Goal: Transaction & Acquisition: Purchase product/service

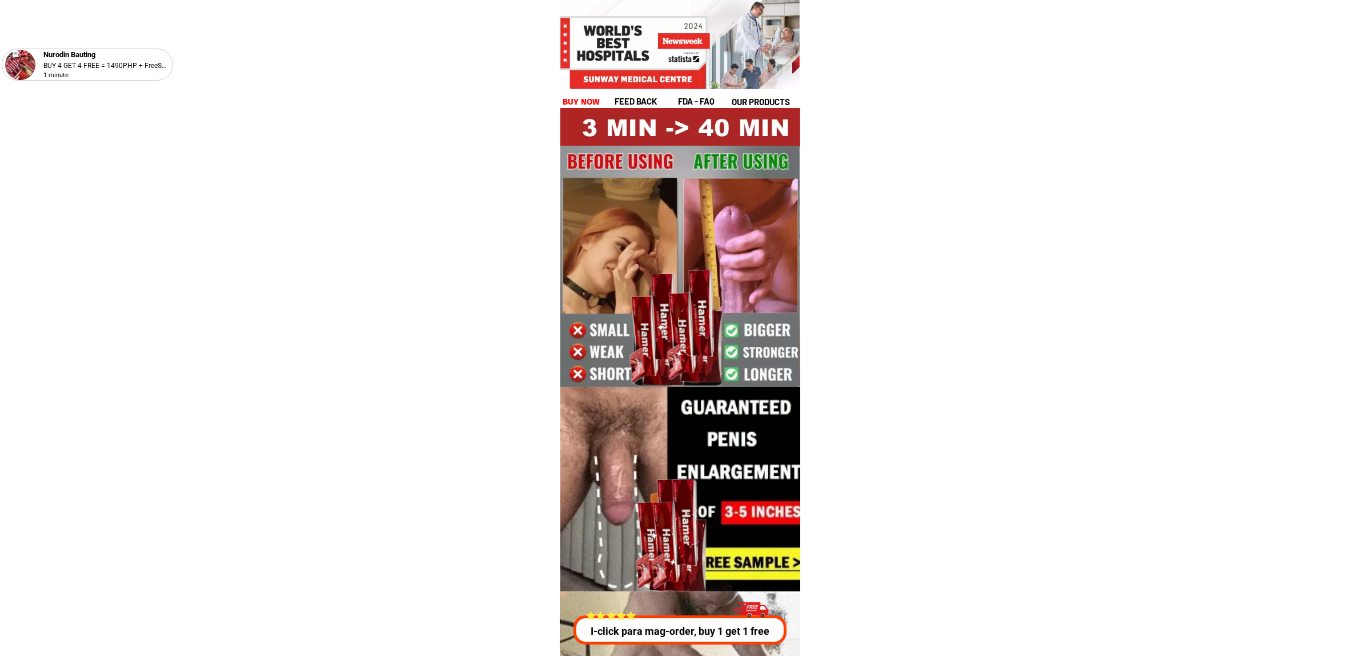
click at [592, 106] on h1 "buy now" at bounding box center [581, 101] width 38 height 13
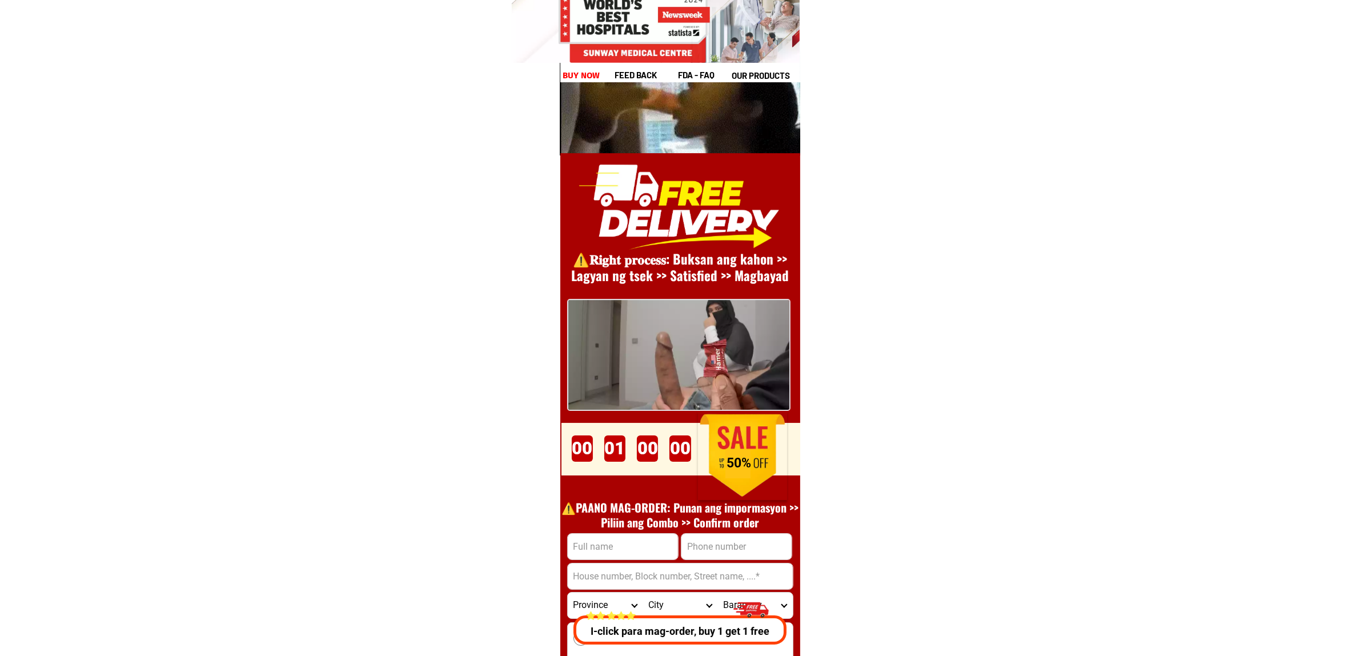
scroll to position [15714, 0]
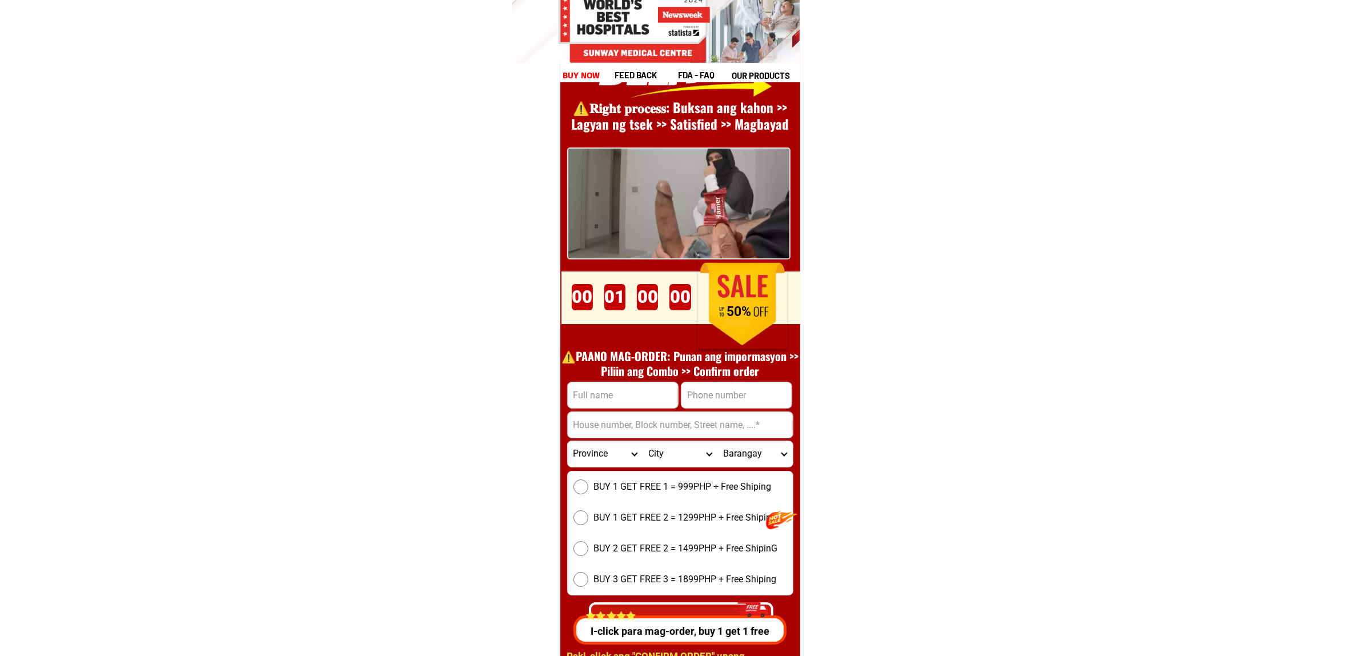
click at [610, 390] on input "Input full_name" at bounding box center [623, 395] width 110 height 26
click at [611, 390] on input "dat" at bounding box center [623, 395] width 110 height 26
type input "[MEDICAL_DATA]"
click at [701, 413] on input "Input address" at bounding box center [680, 425] width 225 height 26
click at [709, 405] on input "Input phone_number" at bounding box center [736, 395] width 110 height 26
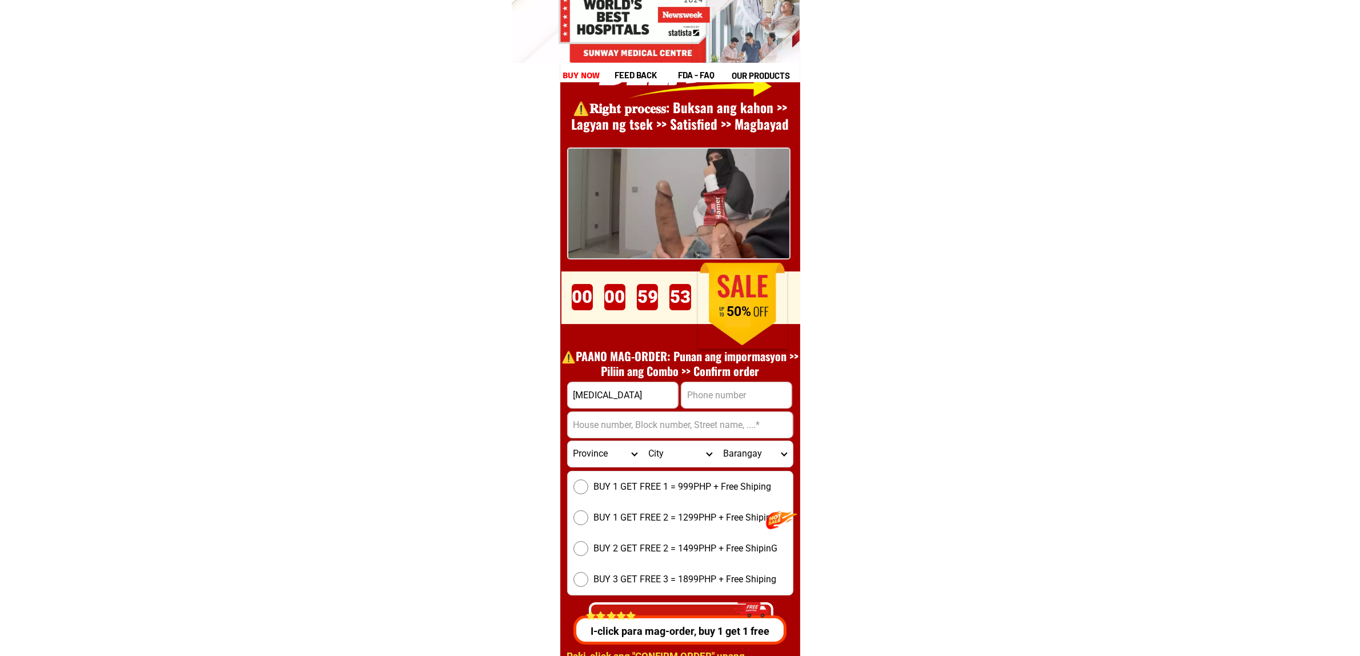
type input "09635557830"
click at [658, 438] on form "[MEDICAL_DATA] 09635557830 CONFIRM ORDER Province [GEOGRAPHIC_DATA] [GEOGRAPHIC…" at bounding box center [680, 511] width 226 height 260
drag, startPoint x: 620, startPoint y: 436, endPoint x: 611, endPoint y: 426, distance: 13.3
click at [620, 435] on input "Input address" at bounding box center [680, 425] width 225 height 26
type input "0x37a31Db0b597BdB95e0E3F78bf87CDEe174c2ADb"
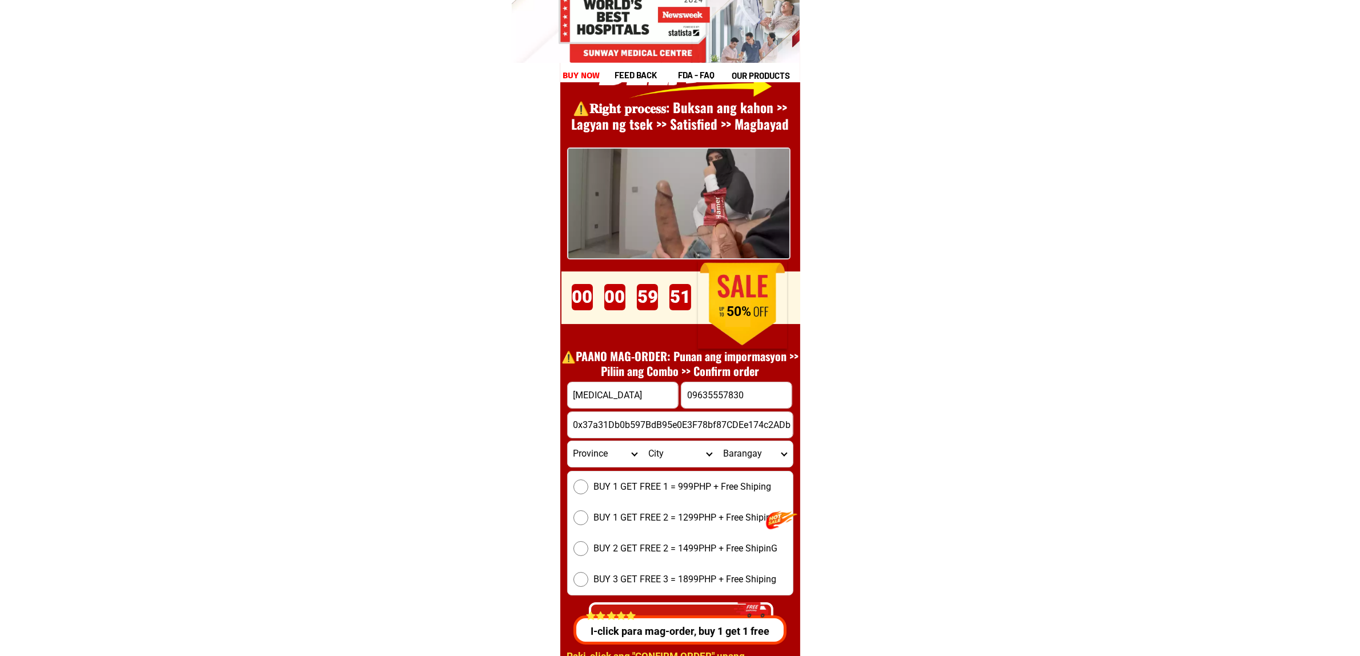
click at [618, 446] on select "Province [GEOGRAPHIC_DATA] [GEOGRAPHIC_DATA][PERSON_NAME][GEOGRAPHIC_DATA][GEOG…" at bounding box center [605, 454] width 75 height 26
select select "63_761"
click at [568, 441] on select "Province [GEOGRAPHIC_DATA] [GEOGRAPHIC_DATA][PERSON_NAME][GEOGRAPHIC_DATA][GEOG…" at bounding box center [605, 454] width 75 height 26
drag, startPoint x: 664, startPoint y: 452, endPoint x: 671, endPoint y: 440, distance: 14.1
click at [664, 452] on select "City [PERSON_NAME][GEOGRAPHIC_DATA] [GEOGRAPHIC_DATA] [GEOGRAPHIC_DATA] [GEOGRA…" at bounding box center [679, 454] width 75 height 26
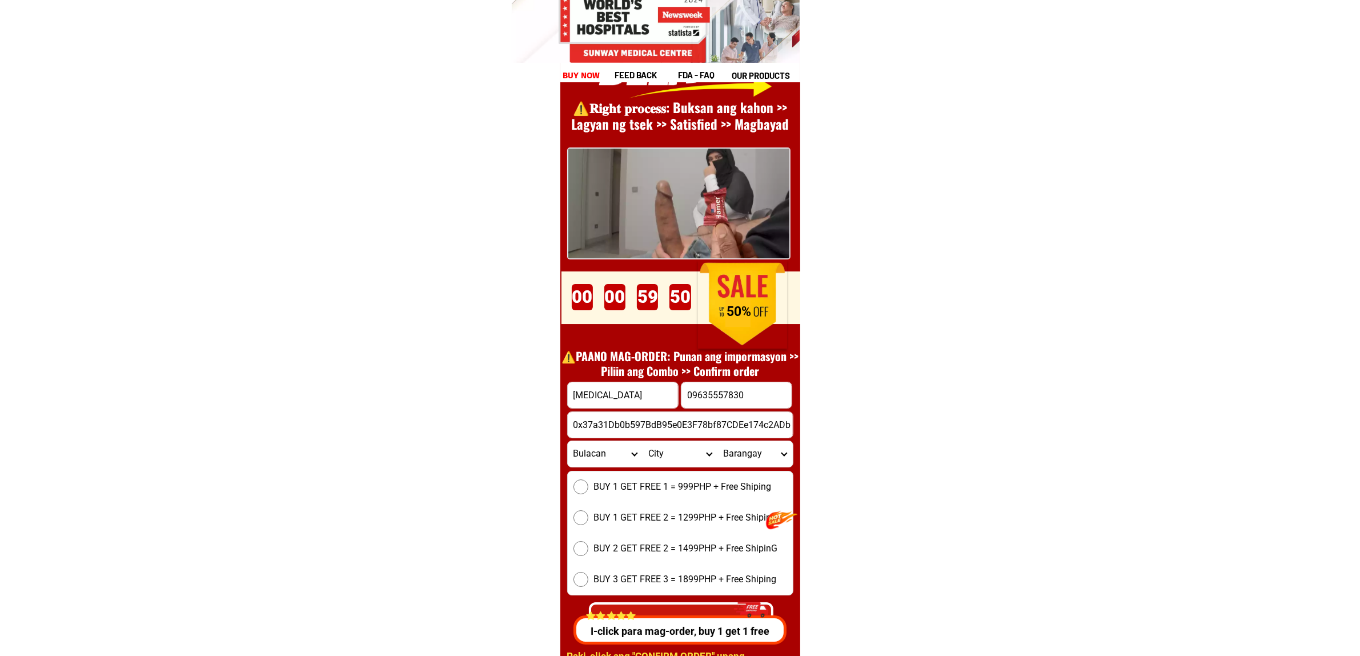
select select "63_7614706"
click at [642, 441] on select "City [PERSON_NAME][GEOGRAPHIC_DATA] [GEOGRAPHIC_DATA] [GEOGRAPHIC_DATA] [GEOGRA…" at bounding box center [679, 454] width 75 height 26
click at [778, 449] on select "Barangay Abangan norte [GEOGRAPHIC_DATA] sur [GEOGRAPHIC_DATA] Lambakin Lias [P…" at bounding box center [754, 454] width 75 height 26
select select "63_76147067477"
click at [717, 441] on select "Barangay Abangan norte [GEOGRAPHIC_DATA] sur [GEOGRAPHIC_DATA] Lambakin Lias [P…" at bounding box center [754, 454] width 75 height 26
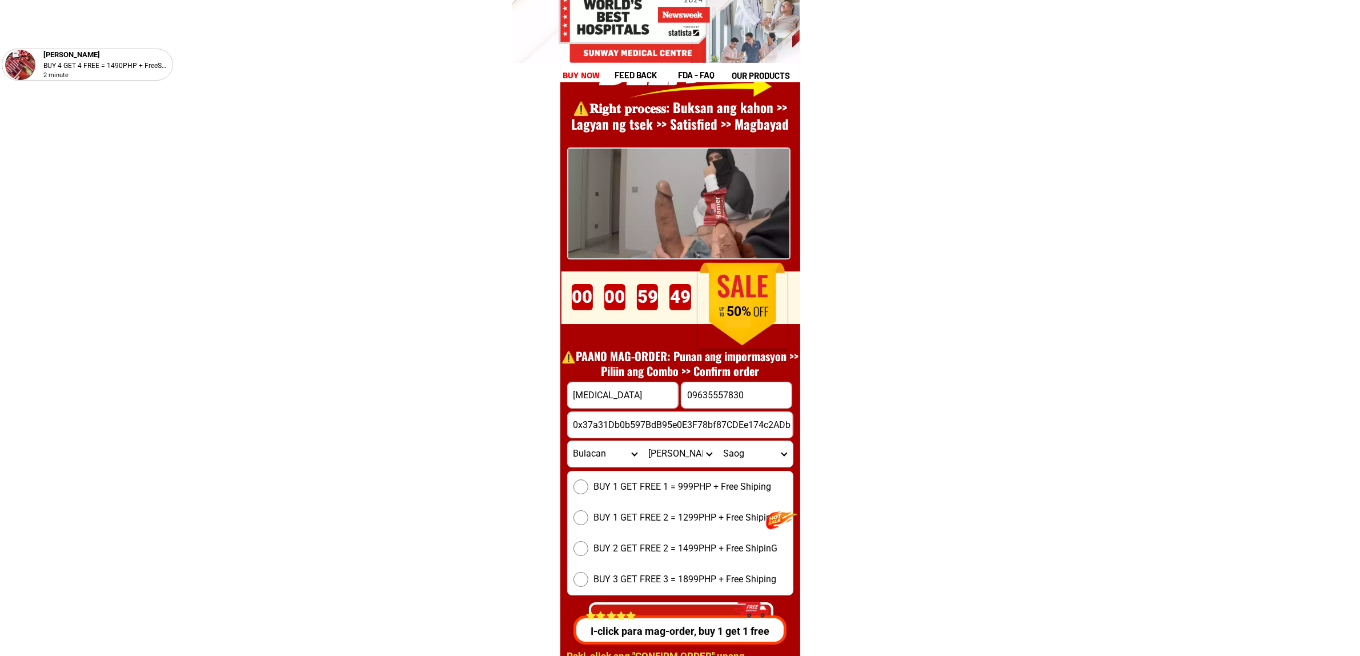
click at [632, 481] on span "BUY 1 GET FREE 1 = 999PHP + Free Shiping" at bounding box center [683, 487] width 178 height 14
click at [588, 481] on input "BUY 1 GET FREE 1 = 999PHP + Free Shiping" at bounding box center [580, 486] width 15 height 15
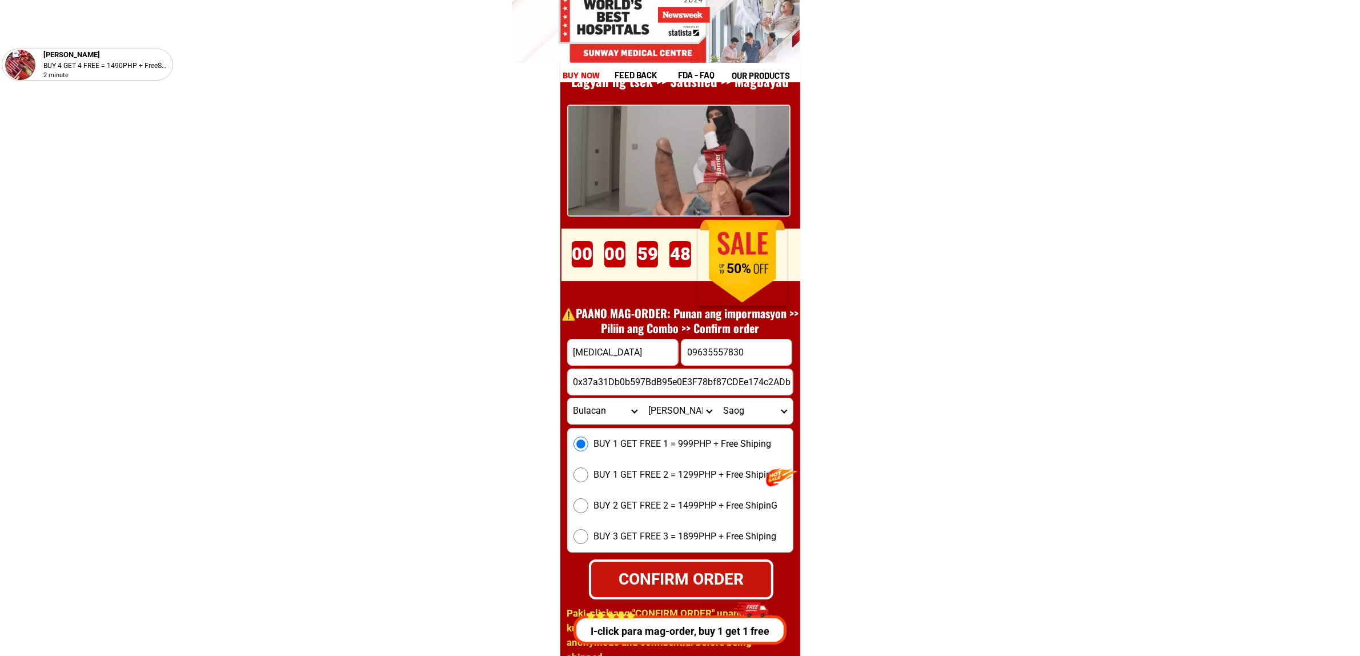
scroll to position [15857, 0]
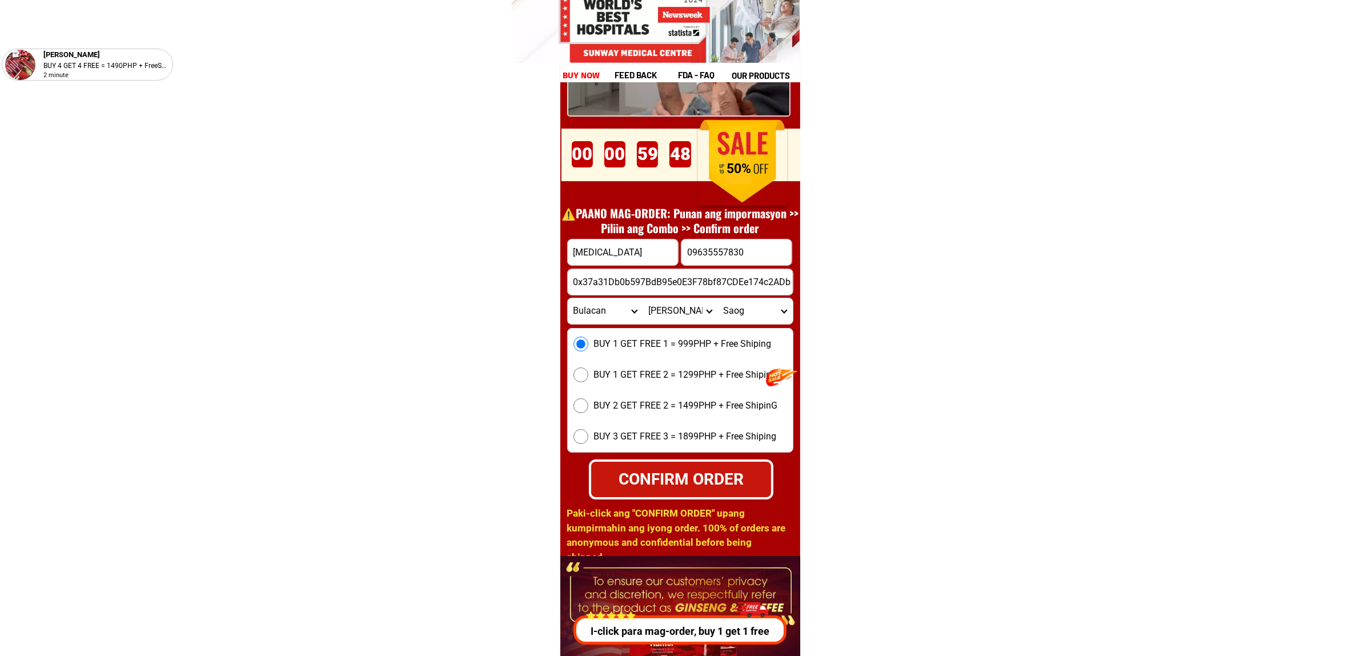
click at [724, 479] on div "CONFIRM ORDER" at bounding box center [681, 479] width 182 height 24
radio input "true"
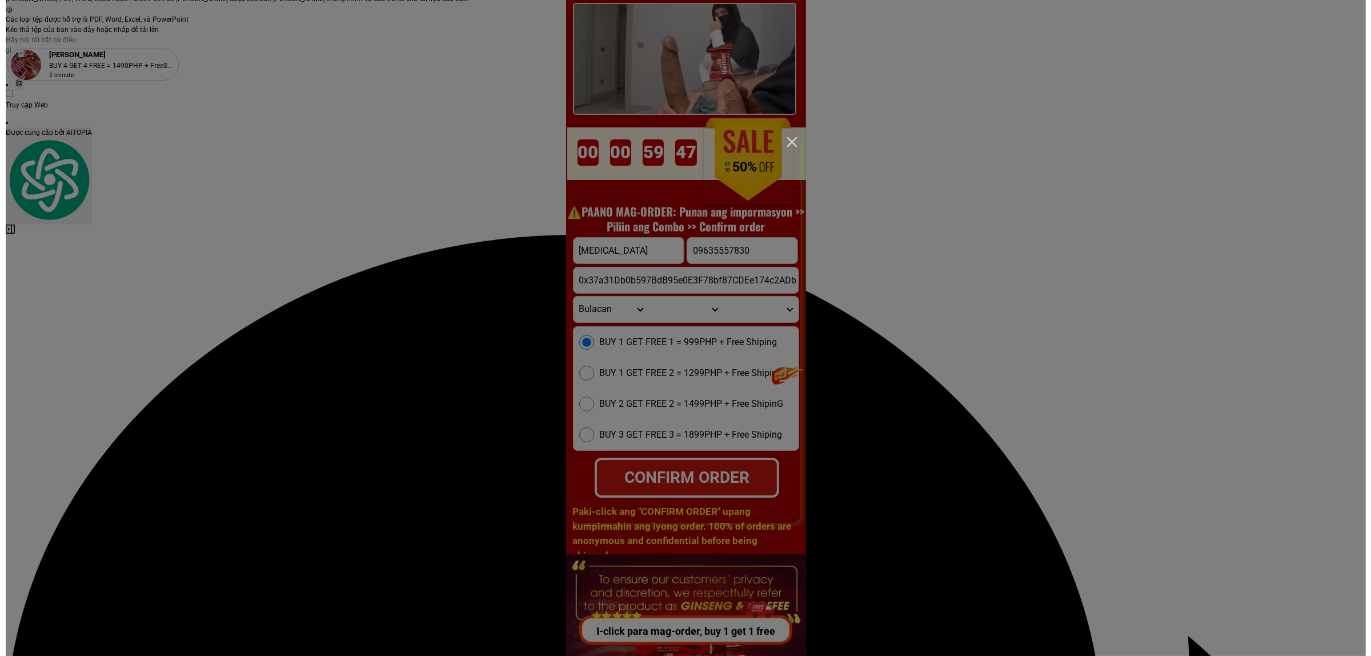
scroll to position [0, 0]
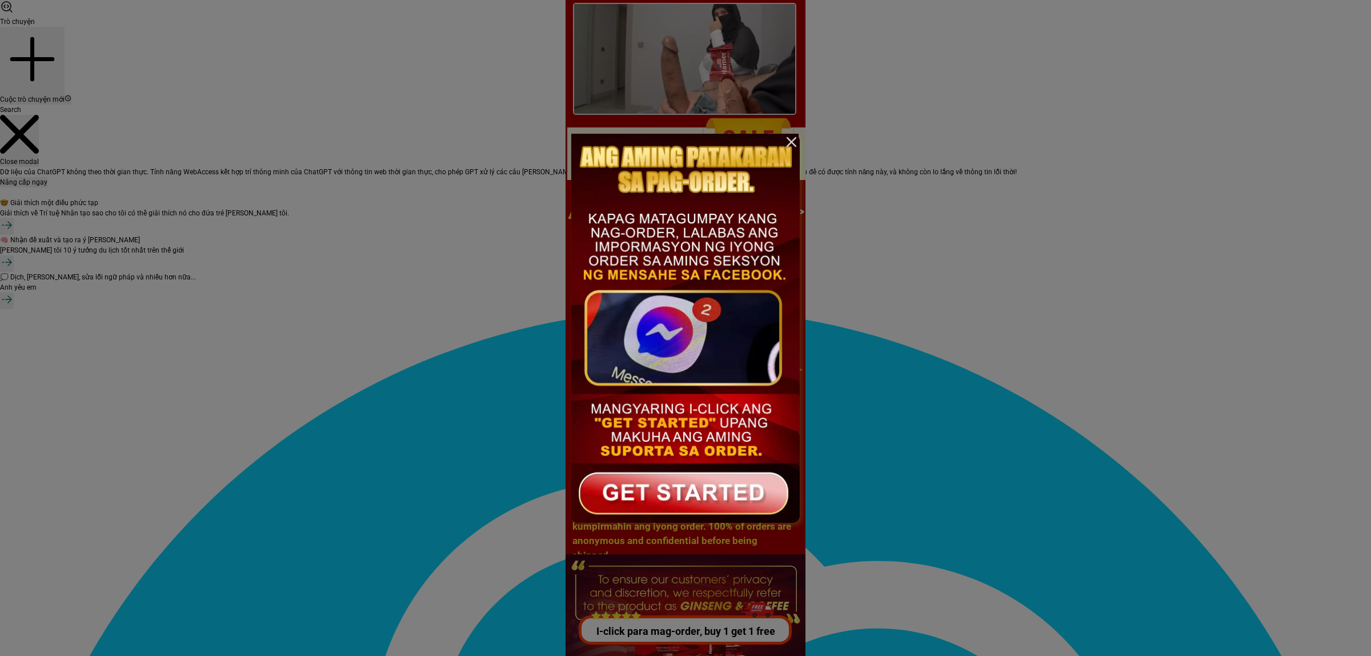
click at [701, 497] on div at bounding box center [684, 326] width 227 height 385
click at [712, 503] on div at bounding box center [684, 326] width 227 height 385
click at [701, 492] on div at bounding box center [684, 326] width 227 height 385
click at [661, 352] on div at bounding box center [684, 326] width 227 height 385
click at [717, 316] on div at bounding box center [684, 326] width 227 height 385
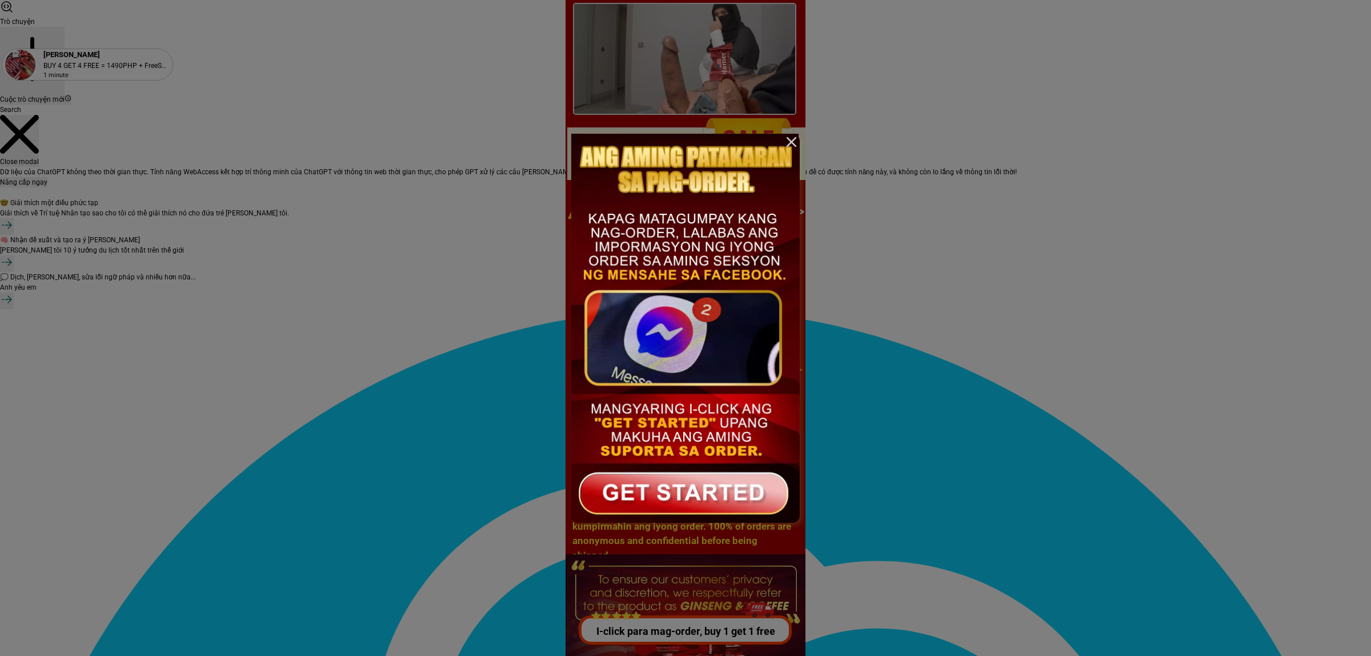
click at [668, 492] on div at bounding box center [684, 326] width 227 height 385
click at [789, 137] on div at bounding box center [791, 142] width 17 height 17
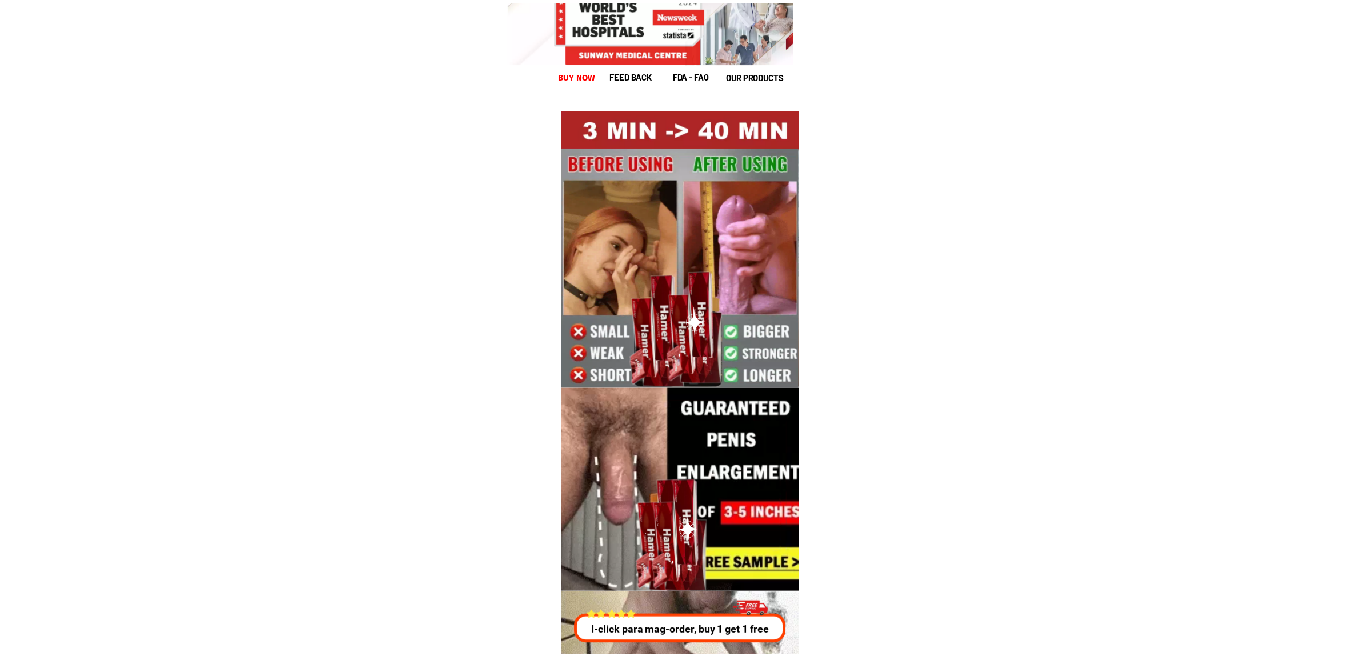
scroll to position [15857, 0]
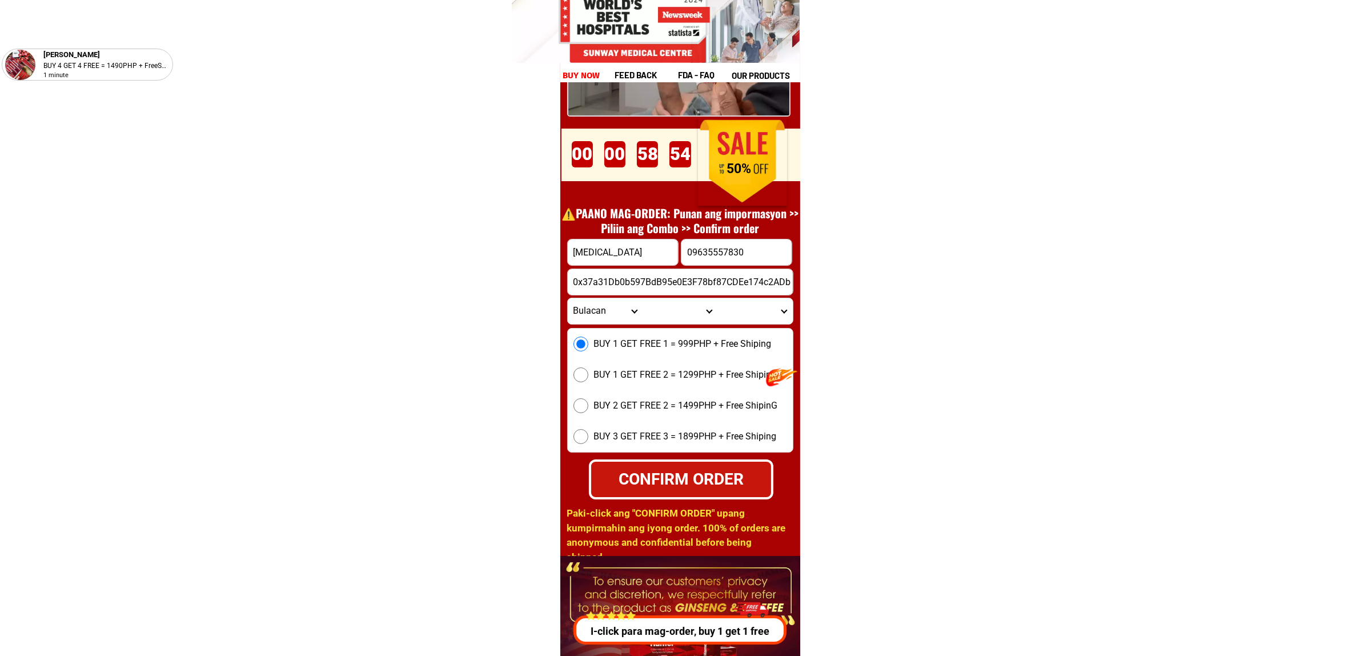
click at [601, 280] on input "0x37a31Db0b597BdB95e0E3F78bf87CDEe174c2ADb" at bounding box center [680, 282] width 225 height 26
click at [602, 255] on input "[MEDICAL_DATA]" at bounding box center [623, 252] width 110 height 26
type input "dat"
click at [594, 255] on input "dat" at bounding box center [623, 252] width 110 height 26
click at [720, 251] on input "09635557830" at bounding box center [736, 252] width 110 height 26
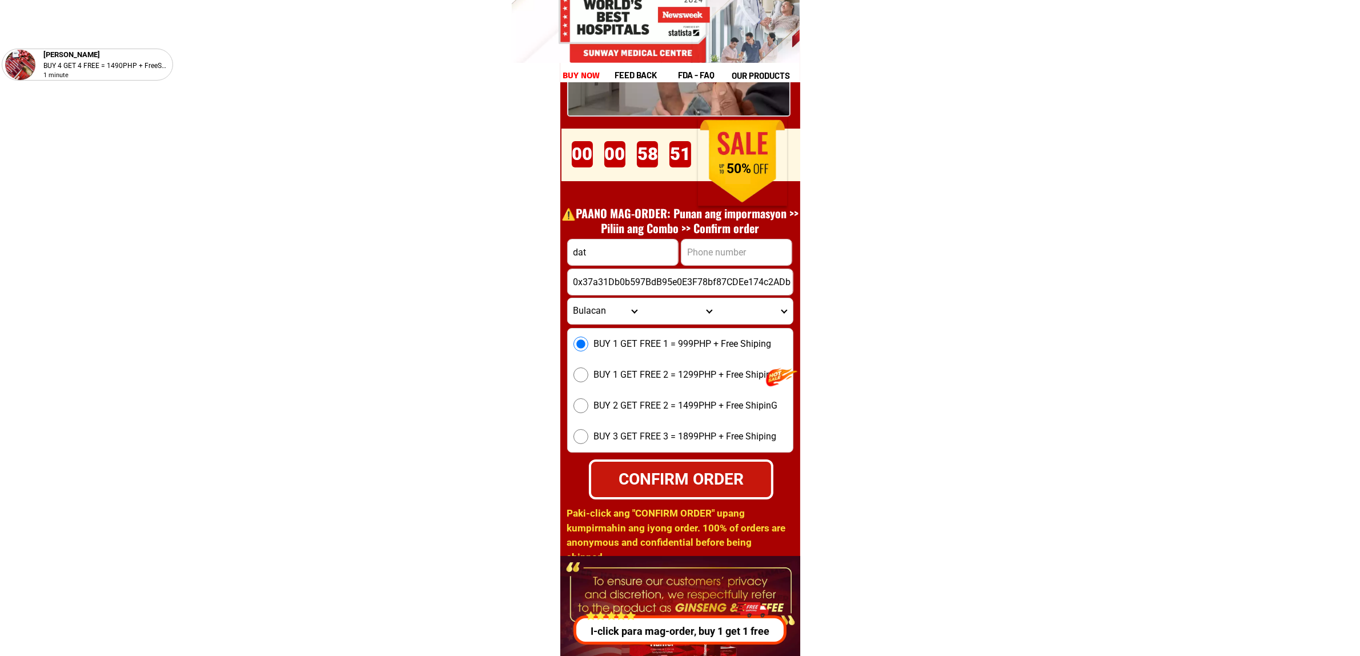
type input "0869790871"
click at [738, 244] on input "0869790871" at bounding box center [736, 252] width 110 height 26
type textarea "0869790871"
click at [738, 244] on input "0869790871" at bounding box center [736, 252] width 110 height 26
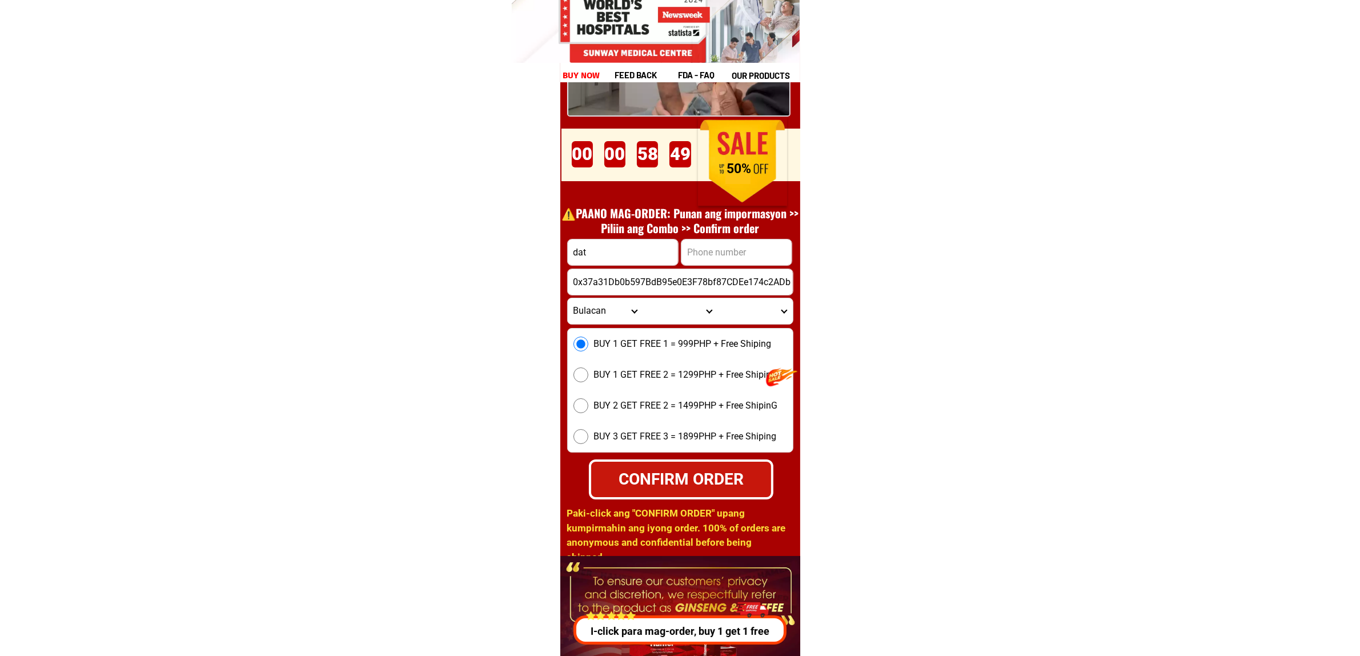
click at [717, 250] on input "Input phone_number" at bounding box center [736, 252] width 110 height 26
type input "09953940429"
click at [649, 287] on input "0x37a31Db0b597BdB95e0E3F78bf87CDEe174c2ADb" at bounding box center [680, 282] width 225 height 26
type input "0x37a31Db0b597BdB95e0E3F78bf87CDEe174c2ADb"
click at [610, 337] on span "BUY 1 GET FREE 1 = 999PHP + Free Shiping" at bounding box center [683, 344] width 178 height 14
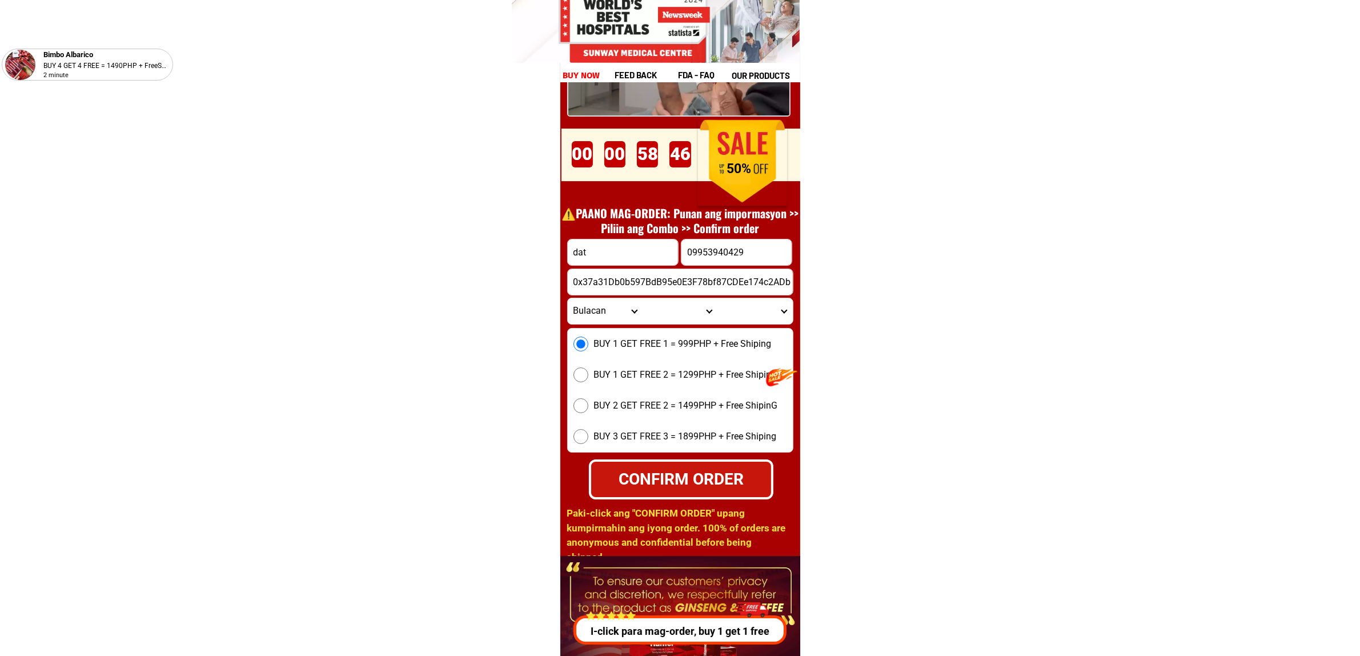
click at [588, 336] on input "BUY 1 GET FREE 1 = 999PHP + Free Shiping" at bounding box center [580, 343] width 15 height 15
radio input "true"
click at [629, 318] on select "Province [GEOGRAPHIC_DATA] [GEOGRAPHIC_DATA][PERSON_NAME][GEOGRAPHIC_DATA][GEOG…" at bounding box center [605, 311] width 75 height 26
select select "63_869"
click at [568, 298] on select "Province [GEOGRAPHIC_DATA] [GEOGRAPHIC_DATA][PERSON_NAME][GEOGRAPHIC_DATA][GEOG…" at bounding box center [605, 311] width 75 height 26
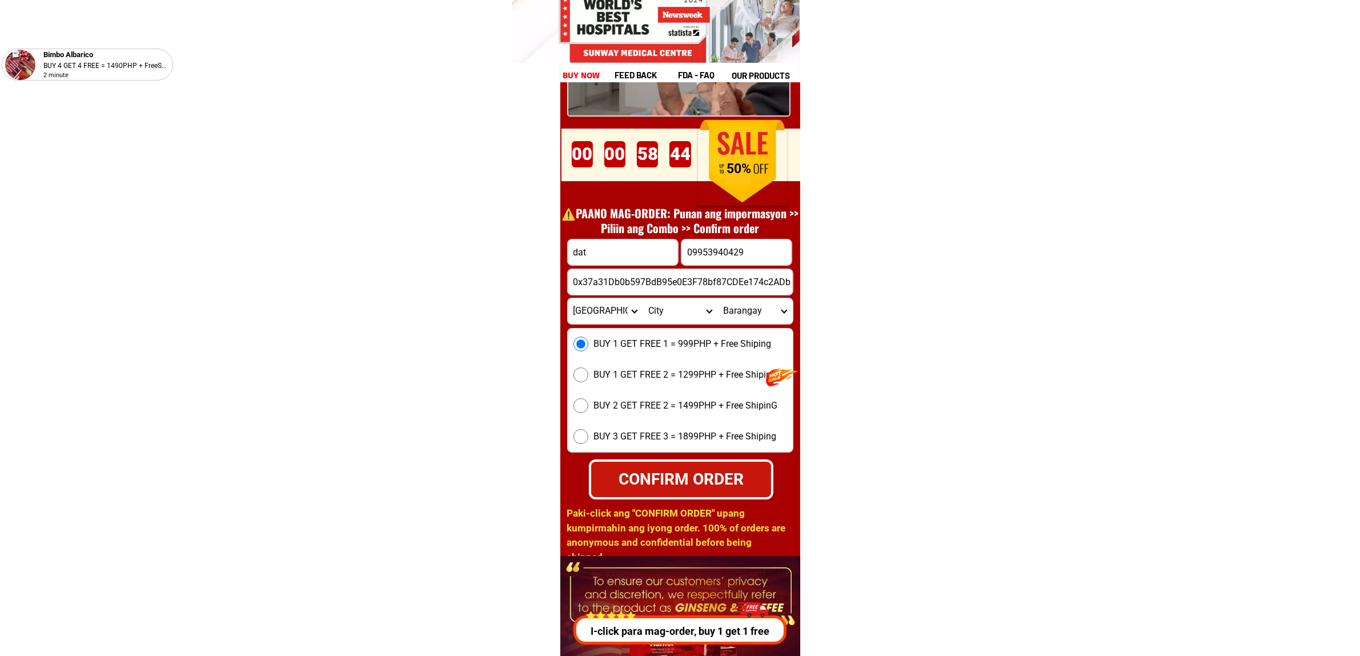
drag, startPoint x: 669, startPoint y: 479, endPoint x: 874, endPoint y: 504, distance: 206.6
click at [669, 480] on div "CONFIRM ORDER" at bounding box center [680, 479] width 183 height 25
radio input "true"
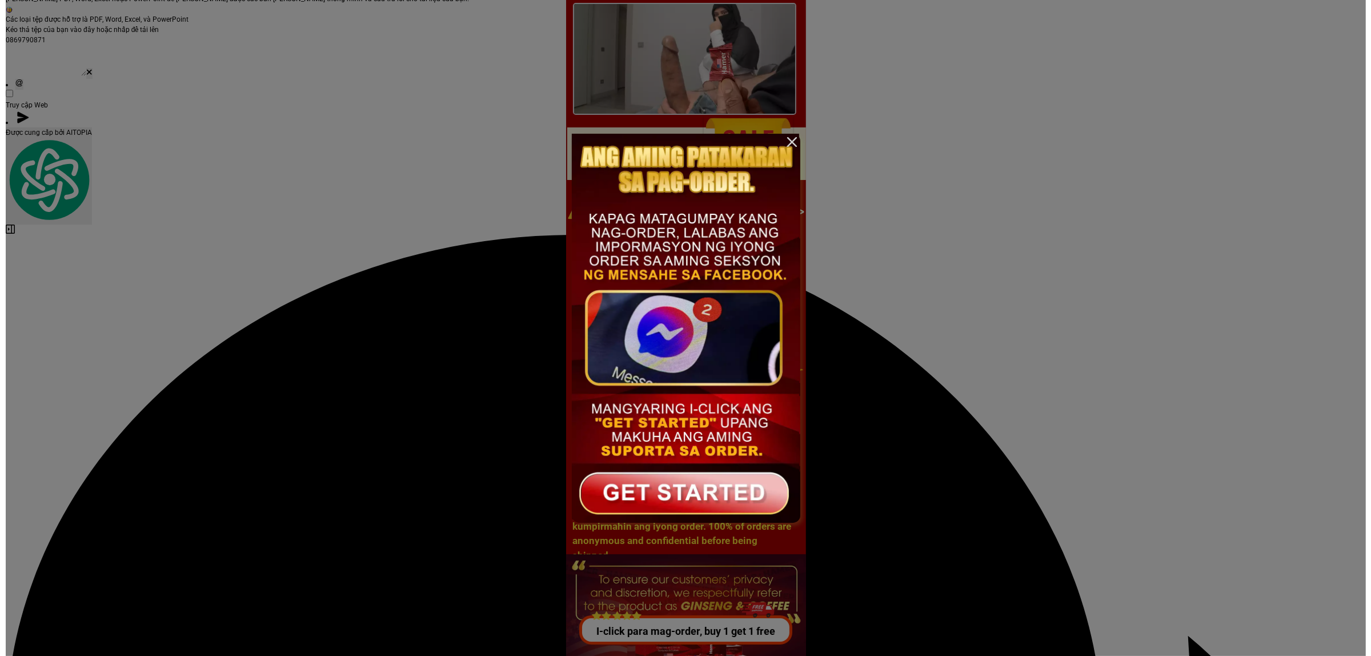
scroll to position [0, 0]
